Goal: Information Seeking & Learning: Learn about a topic

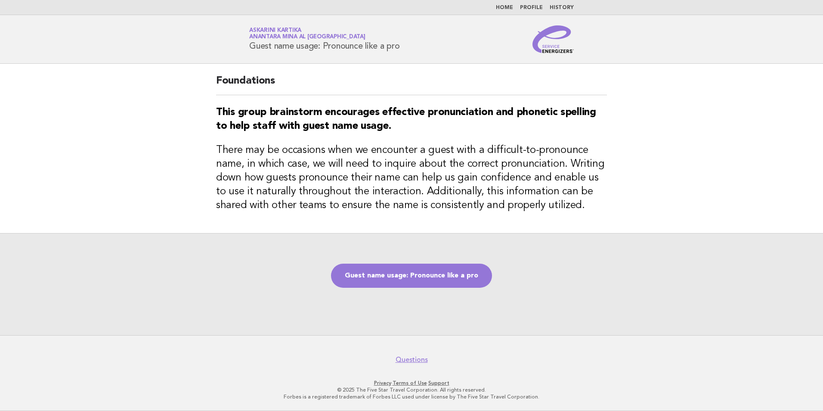
click at [512, 9] on link "Home" at bounding box center [504, 7] width 17 height 5
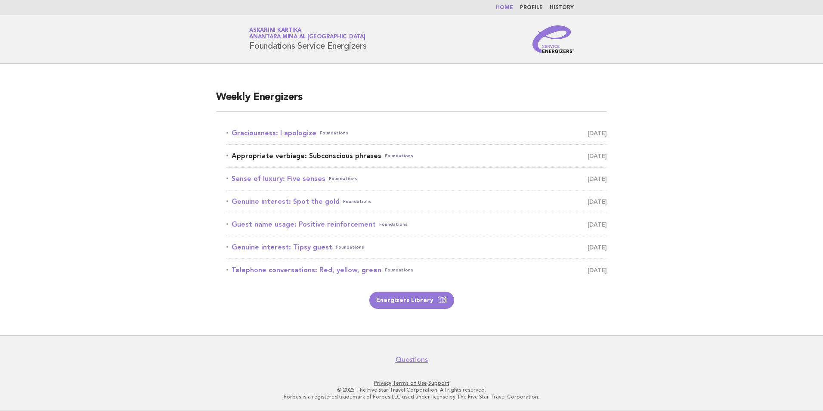
click at [314, 153] on link "Appropriate verbiage: Subconscious phrases Foundations [DATE]" at bounding box center [416, 156] width 380 height 12
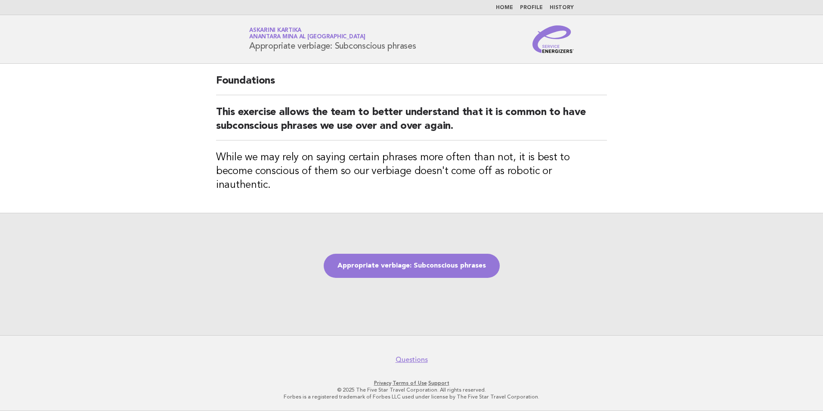
drag, startPoint x: 423, startPoint y: 45, endPoint x: 241, endPoint y: 59, distance: 182.6
click at [241, 59] on header "Service Energizers Askarini Kartika Anantara Mina al [GEOGRAPHIC_DATA] Appropri…" at bounding box center [411, 39] width 823 height 49
copy h1 "Appropriate verbiage: Subconscious phrases"
